Goal: Transaction & Acquisition: Purchase product/service

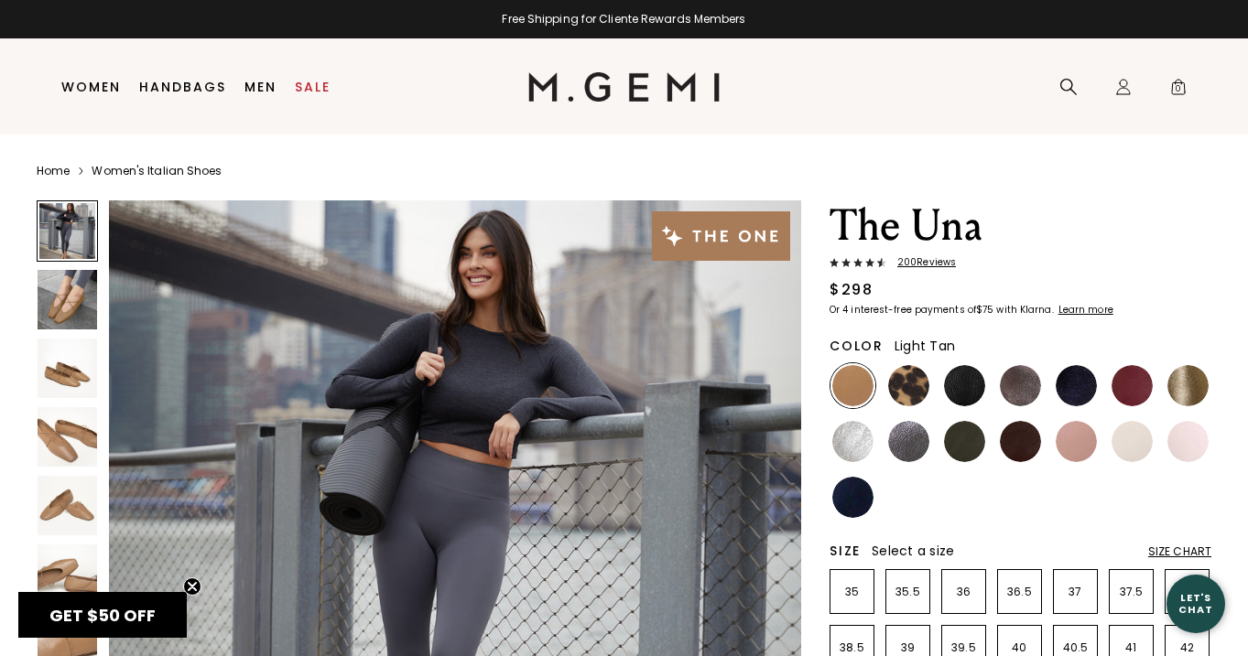
click at [632, 93] on img at bounding box center [623, 86] width 191 height 29
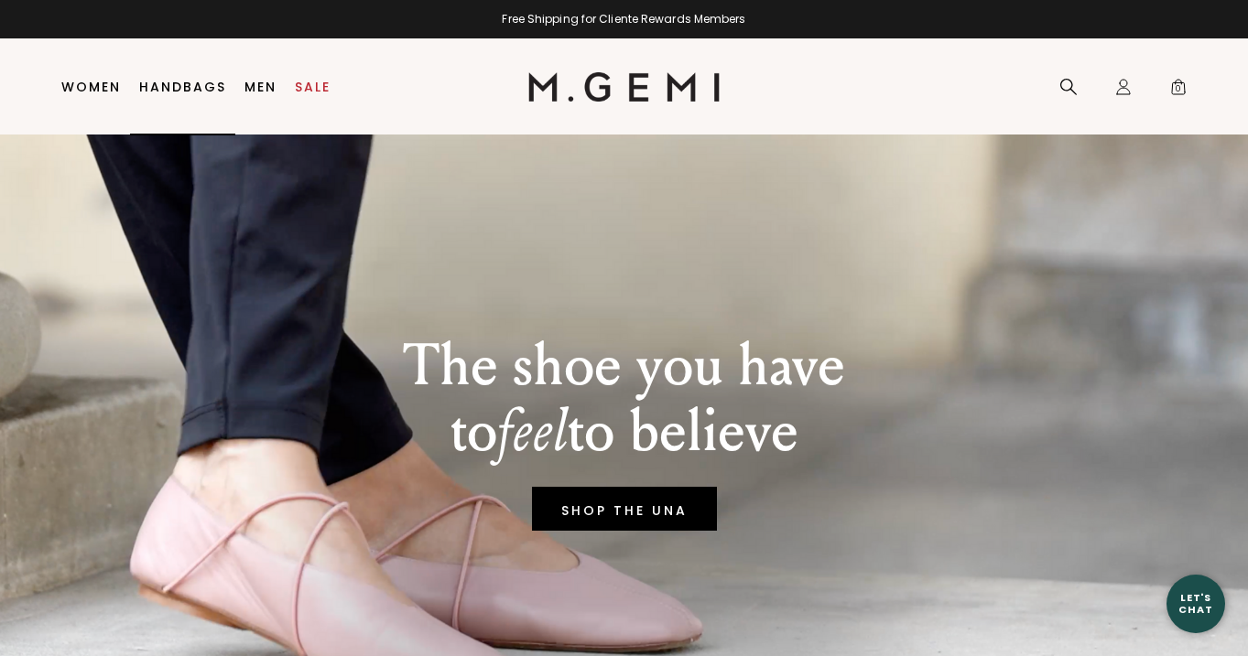
click at [177, 81] on link "Handbags" at bounding box center [182, 87] width 87 height 15
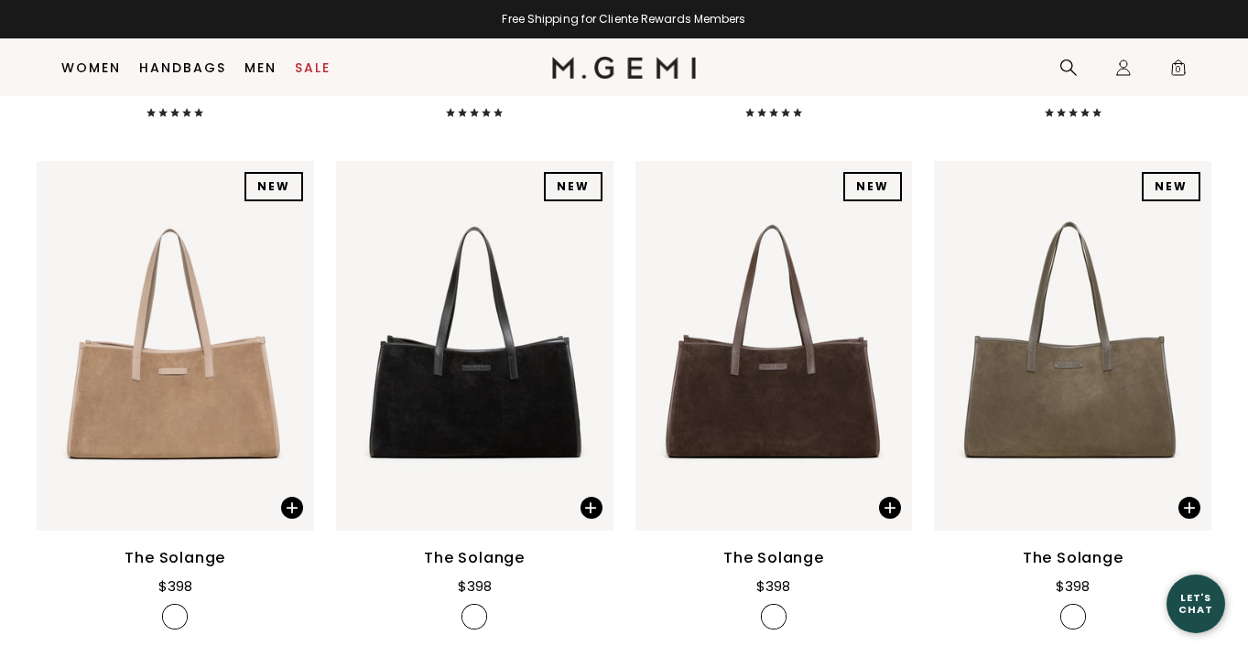
scroll to position [774, 0]
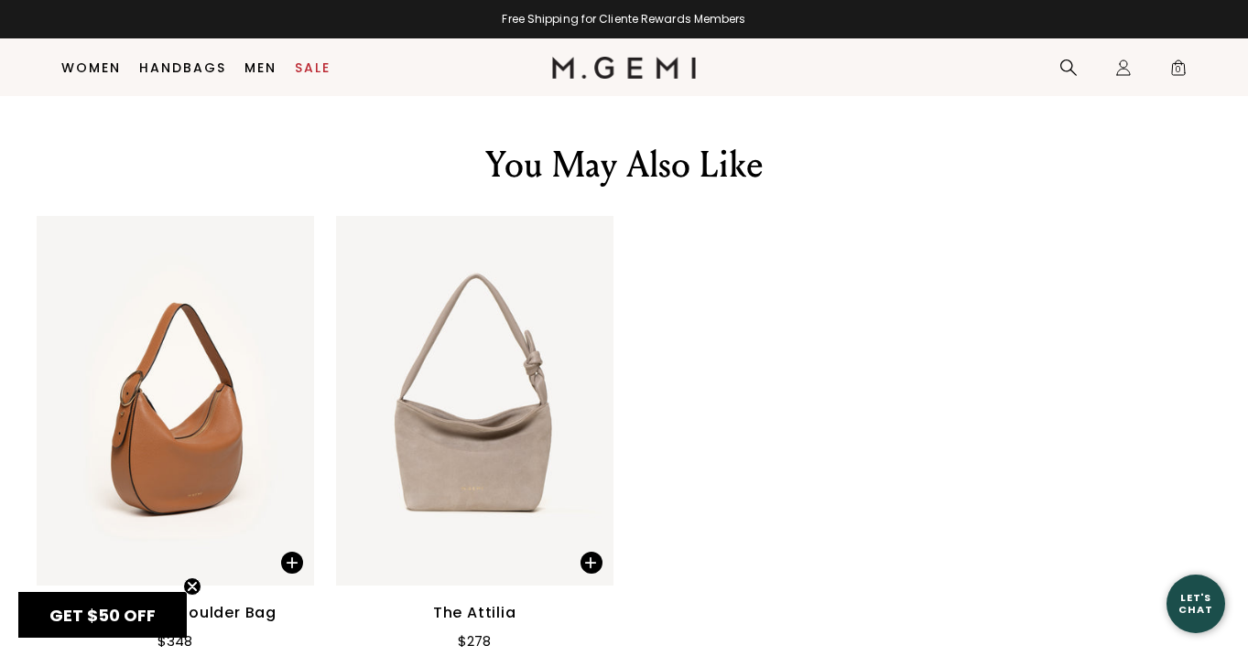
scroll to position [3199, 0]
